Goal: Transaction & Acquisition: Purchase product/service

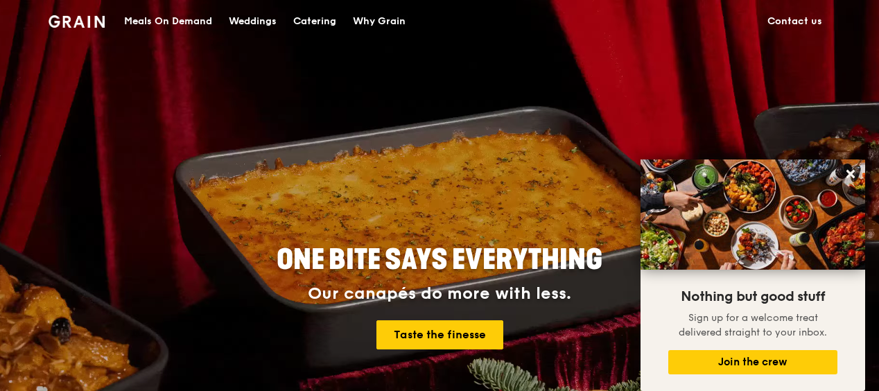
click at [154, 20] on div "Meals On Demand" at bounding box center [168, 22] width 88 height 42
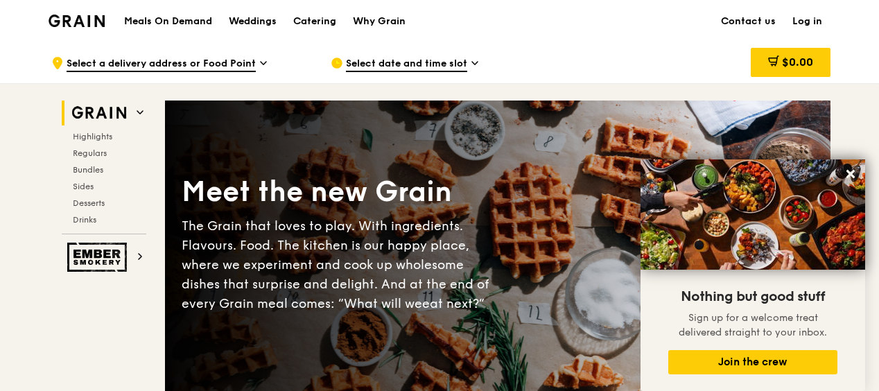
click at [818, 20] on link "Log in" at bounding box center [807, 22] width 46 height 42
